Goal: Register for event/course

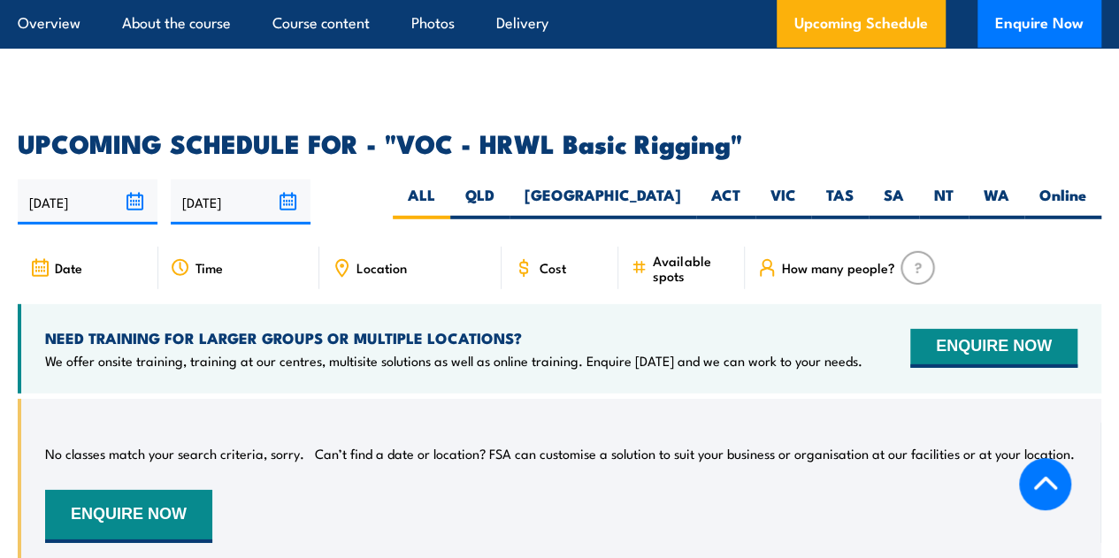
scroll to position [2477, 0]
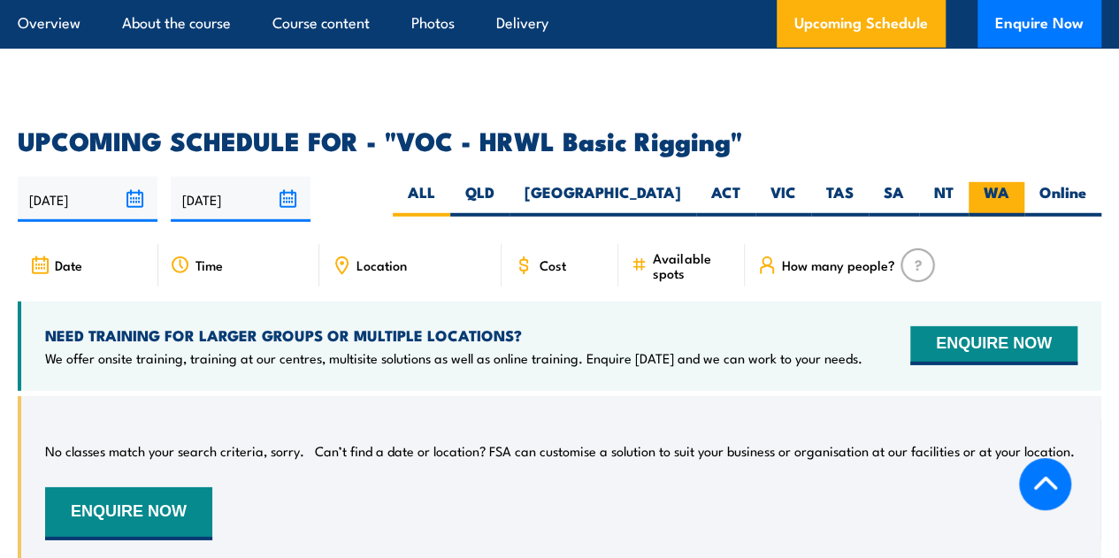
click at [987, 203] on label "WA" at bounding box center [997, 199] width 56 height 34
click at [1009, 194] on input "WA" at bounding box center [1014, 187] width 11 height 11
radio input "true"
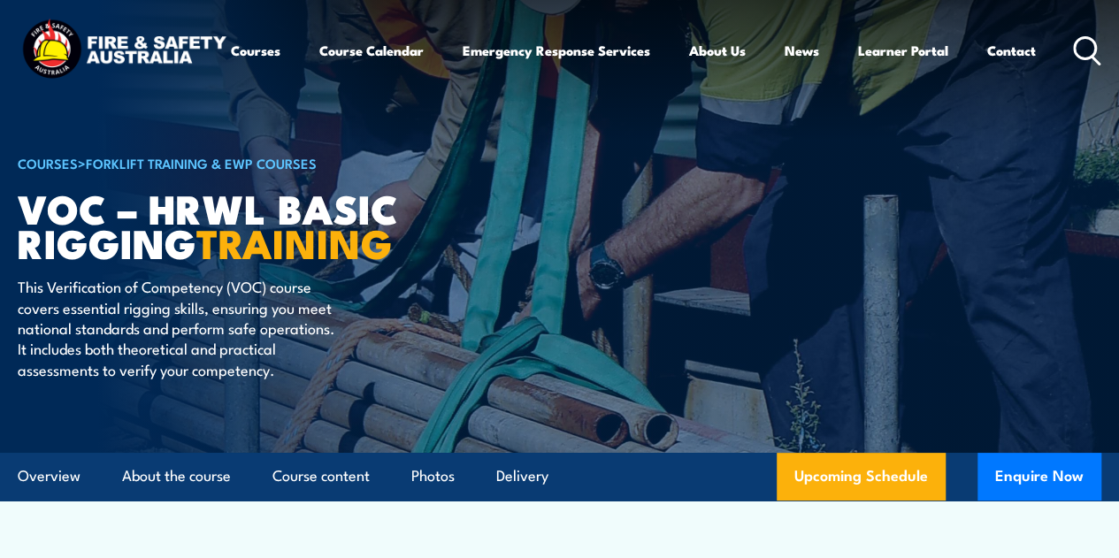
click at [1073, 65] on icon at bounding box center [1087, 50] width 28 height 29
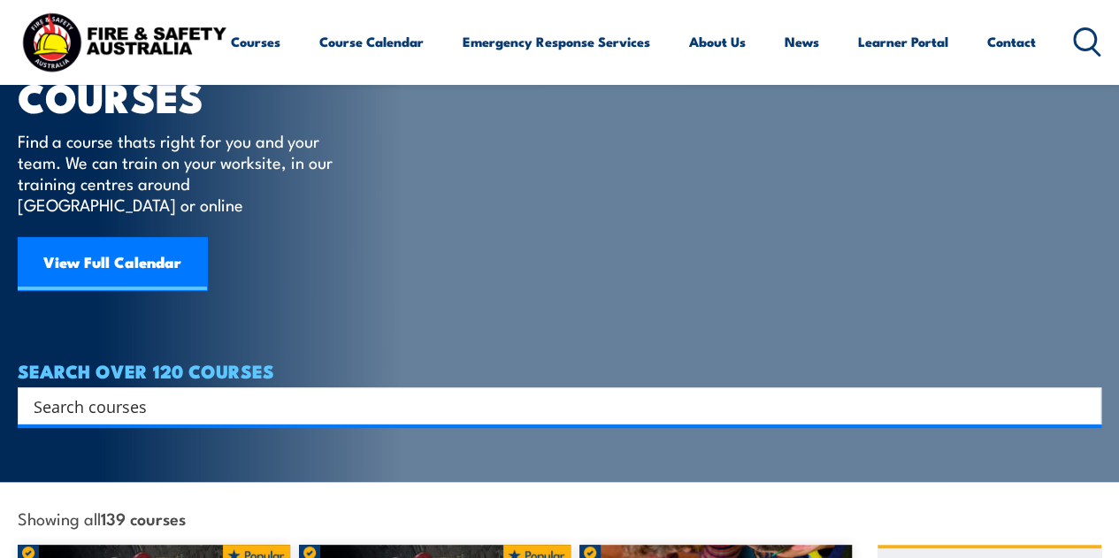
scroll to position [177, 0]
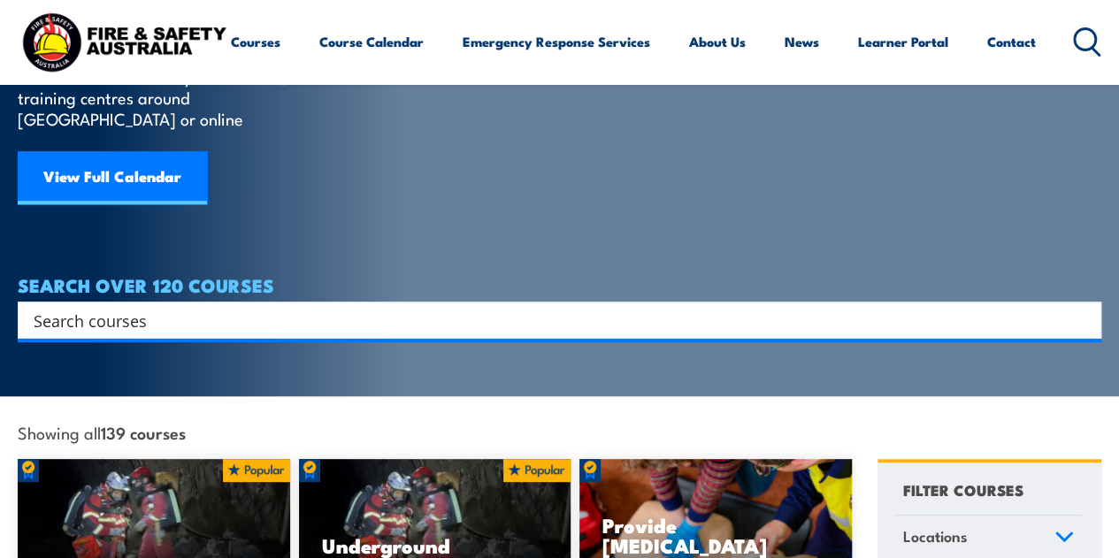
click at [212, 302] on div "Search" at bounding box center [559, 320] width 1083 height 37
click at [206, 307] on input "Search input" at bounding box center [548, 320] width 1029 height 27
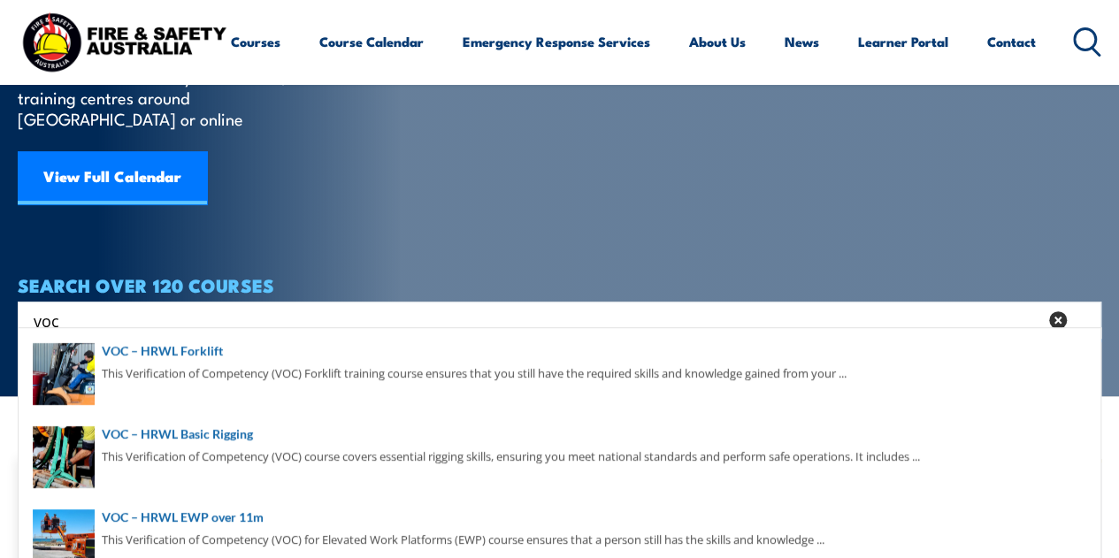
type input "voc"
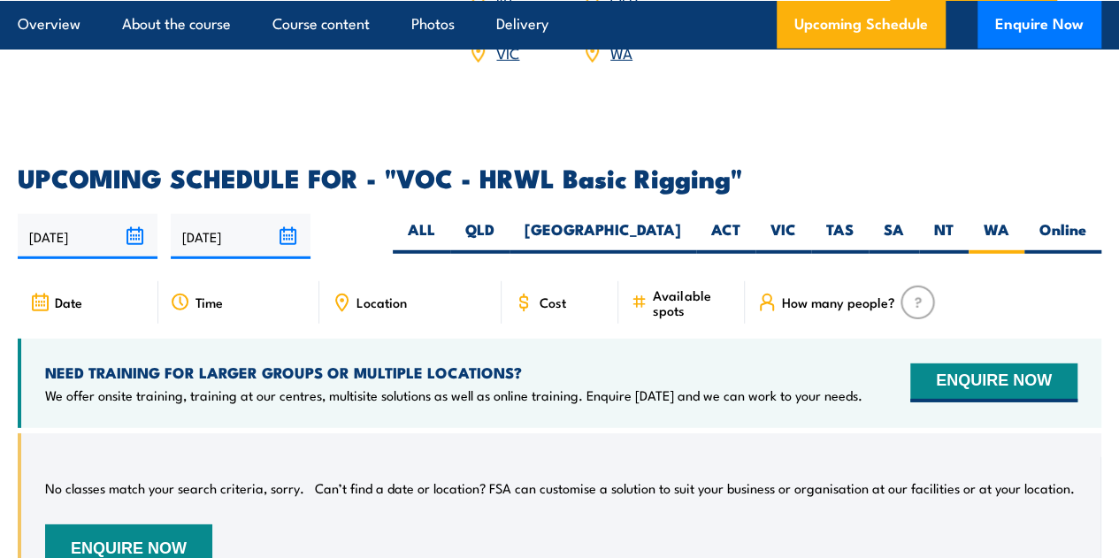
scroll to position [2477, 0]
